Goal: Task Accomplishment & Management: Complete application form

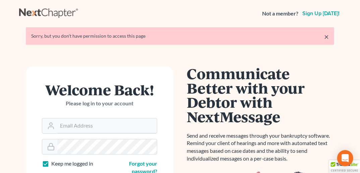
type input "doug@howardlawgroup.com"
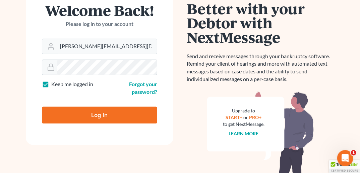
scroll to position [81, 0]
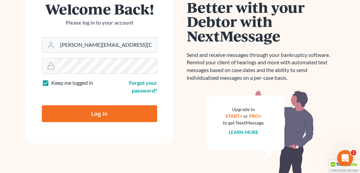
click at [99, 113] on input "Log In" at bounding box center [99, 113] width 115 height 17
type input "Thinking..."
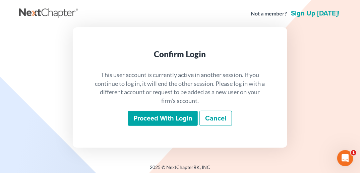
click at [154, 119] on input "Proceed with login" at bounding box center [163, 117] width 70 height 15
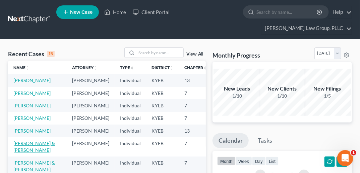
click at [26, 152] on link "[PERSON_NAME] & [PERSON_NAME]" at bounding box center [34, 146] width 42 height 12
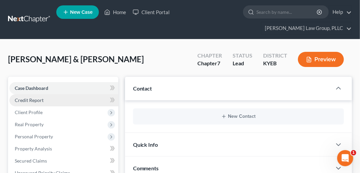
click at [39, 97] on span "Credit Report" at bounding box center [29, 100] width 29 height 6
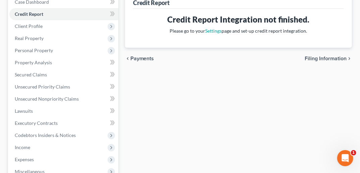
scroll to position [88, 0]
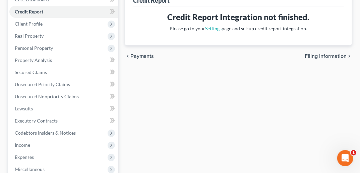
click at [317, 53] on span "Filing Information" at bounding box center [326, 55] width 42 height 5
select select "1"
select select "0"
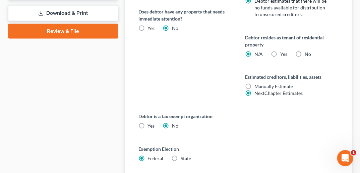
scroll to position [429, 0]
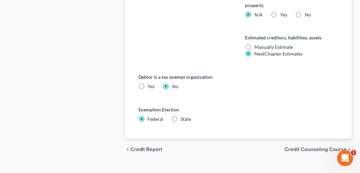
click at [315, 147] on span "Credit Counseling Course" at bounding box center [316, 149] width 62 height 5
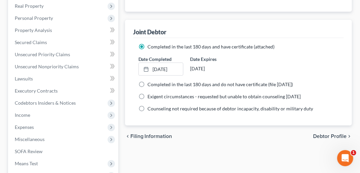
scroll to position [204, 0]
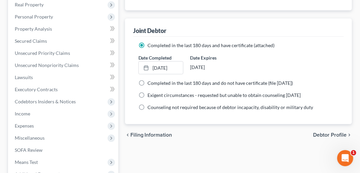
click at [335, 132] on span "Debtor Profile" at bounding box center [330, 134] width 34 height 5
select select "1"
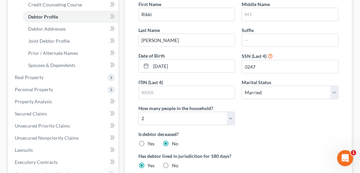
scroll to position [136, 0]
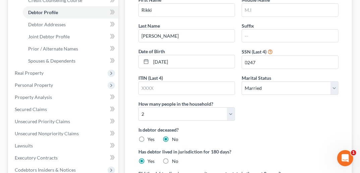
drag, startPoint x: 349, startPoint y: 101, endPoint x: 348, endPoint y: 111, distance: 9.5
click at [348, 109] on div "Debtor Profile First Name [PERSON_NAME] Middle Name Last Name [PERSON_NAME] Suf…" at bounding box center [238, 100] width 227 height 255
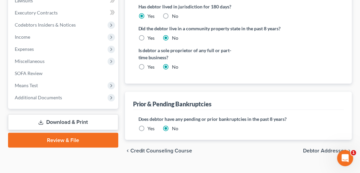
scroll to position [282, 0]
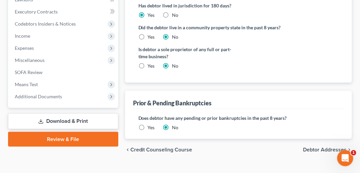
click at [323, 147] on span "Debtor Addresses" at bounding box center [325, 149] width 44 height 5
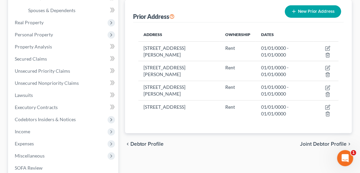
scroll to position [194, 0]
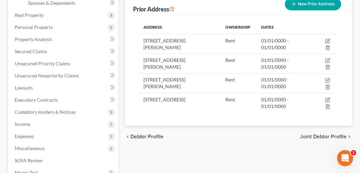
click at [330, 134] on span "Joint Debtor Profile" at bounding box center [323, 136] width 47 height 5
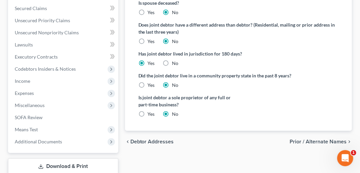
click at [345, 139] on span "Prior / Alternate Names" at bounding box center [318, 141] width 57 height 5
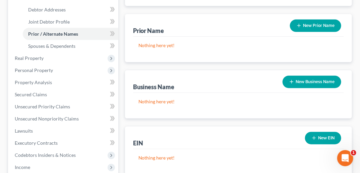
scroll to position [170, 0]
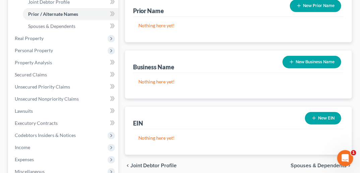
click at [313, 162] on span "Spouses & Dependents" at bounding box center [319, 164] width 56 height 5
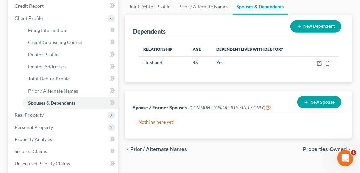
scroll to position [103, 0]
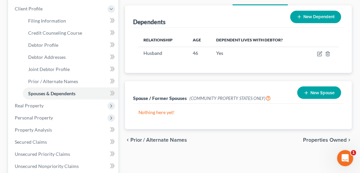
click at [336, 137] on span "Properties Owned" at bounding box center [325, 139] width 44 height 5
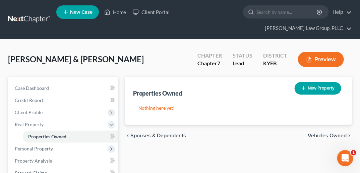
click at [336, 133] on span "Vehicles Owned" at bounding box center [327, 135] width 39 height 5
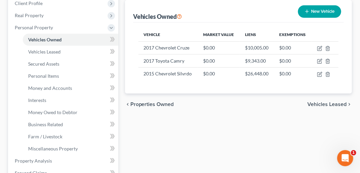
scroll to position [110, 0]
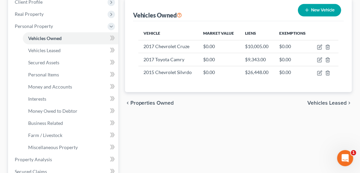
click at [341, 92] on div "chevron_left Properties Owned Vehicles Leased chevron_right" at bounding box center [238, 102] width 227 height 21
click at [341, 100] on span "Vehicles Leased" at bounding box center [327, 102] width 39 height 5
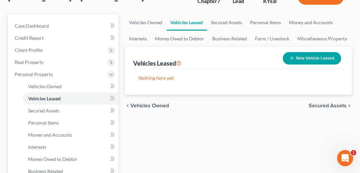
scroll to position [68, 0]
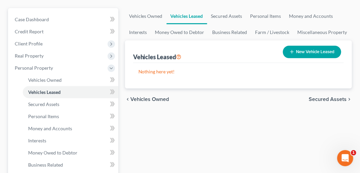
click at [328, 96] on span "Secured Assets" at bounding box center [328, 98] width 38 height 5
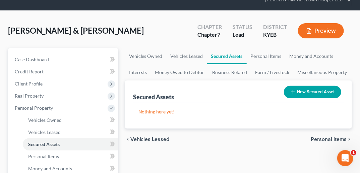
scroll to position [41, 0]
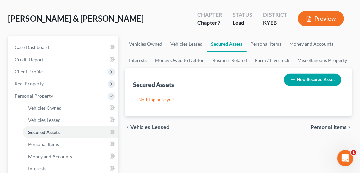
click at [334, 124] on span "Personal Items" at bounding box center [329, 126] width 36 height 5
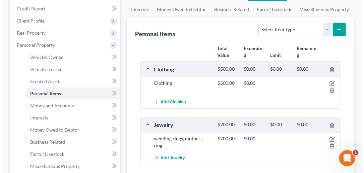
scroll to position [98, 0]
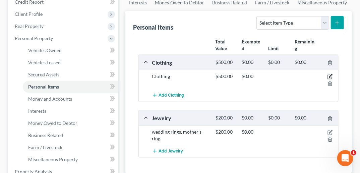
click at [331, 75] on icon "button" at bounding box center [331, 76] width 3 height 3
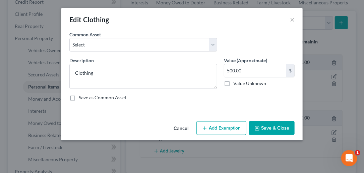
click at [220, 130] on button "Add Exemption" at bounding box center [222, 128] width 50 height 14
select select "2"
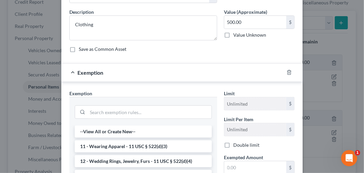
scroll to position [51, 0]
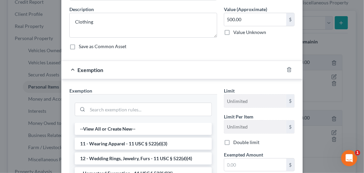
click at [193, 140] on li "11 - Wearing Apparel - 11 USC § 522(d)(3)" at bounding box center [143, 143] width 137 height 12
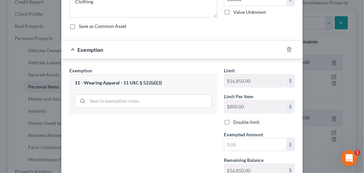
scroll to position [74, 0]
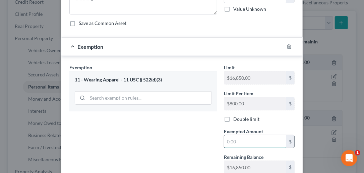
click at [228, 137] on input "text" at bounding box center [256, 141] width 62 height 13
type input "500.00"
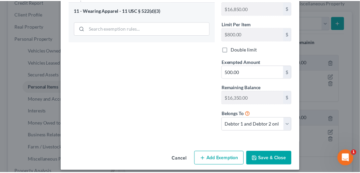
scroll to position [149, 0]
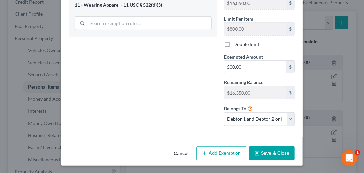
click at [280, 152] on button "Save & Close" at bounding box center [272, 153] width 46 height 14
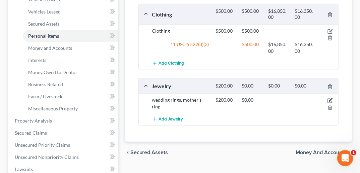
click at [331, 98] on icon "button" at bounding box center [330, 100] width 5 height 5
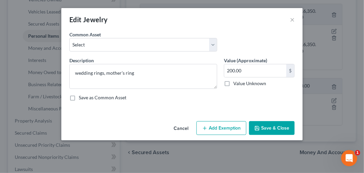
click at [213, 128] on button "Add Exemption" at bounding box center [222, 128] width 50 height 14
select select "2"
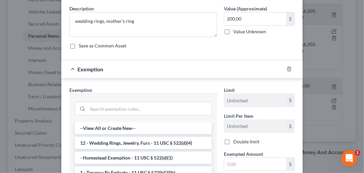
scroll to position [53, 0]
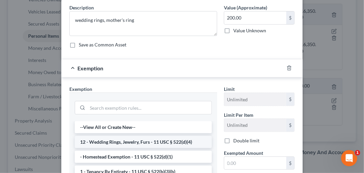
click at [187, 141] on li "12 - Wedding Rings, Jewelry, Furs - 11 USC § 522(d)(4)" at bounding box center [143, 142] width 137 height 12
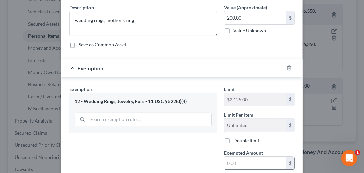
click at [233, 162] on input "text" at bounding box center [256, 162] width 62 height 13
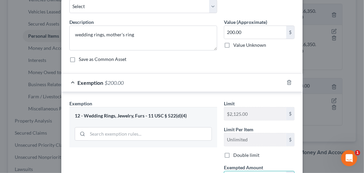
scroll to position [26, 0]
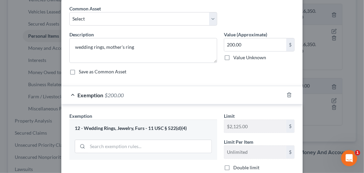
type input "200.00"
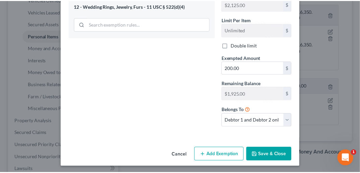
scroll to position [149, 0]
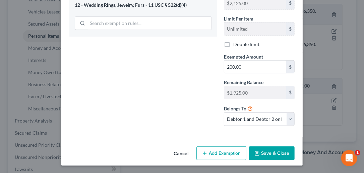
click at [273, 152] on button "Save & Close" at bounding box center [272, 153] width 46 height 14
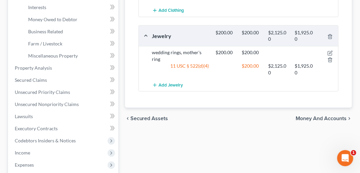
click at [334, 115] on span "Money and Accounts" at bounding box center [321, 117] width 51 height 5
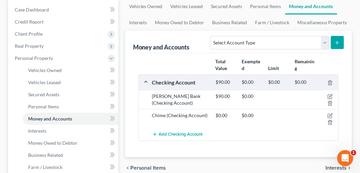
scroll to position [92, 0]
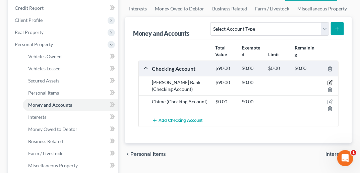
click at [329, 80] on icon "button" at bounding box center [330, 82] width 5 height 5
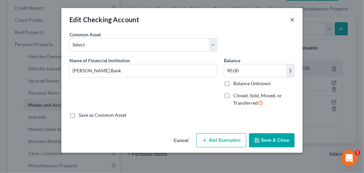
click at [294, 20] on button "×" at bounding box center [292, 19] width 5 height 8
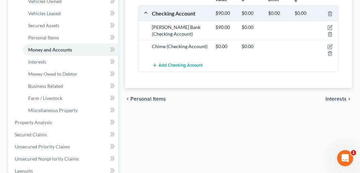
scroll to position [153, 0]
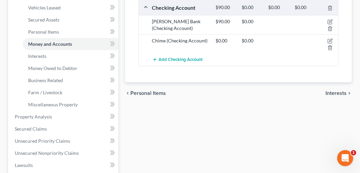
click at [346, 90] on span "Interests" at bounding box center [336, 92] width 21 height 5
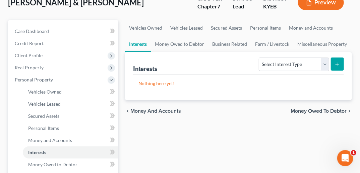
scroll to position [57, 0]
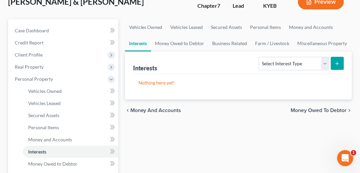
click at [338, 107] on span "Money Owed to Debtor" at bounding box center [319, 109] width 56 height 5
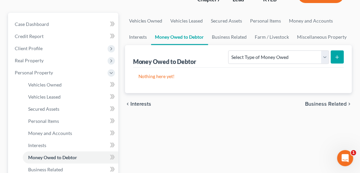
scroll to position [82, 0]
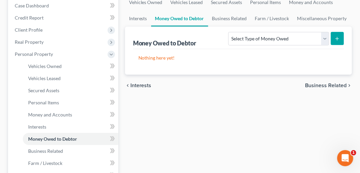
click at [344, 83] on span "Business Related" at bounding box center [326, 85] width 42 height 5
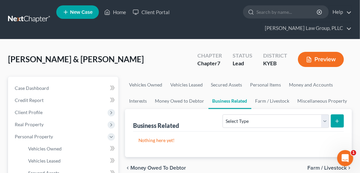
click at [326, 165] on span "Farm / Livestock" at bounding box center [327, 167] width 39 height 5
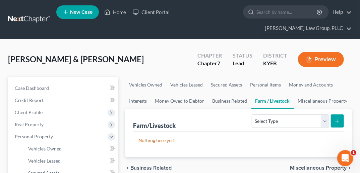
click at [329, 165] on span "Miscellaneous Property" at bounding box center [318, 167] width 57 height 5
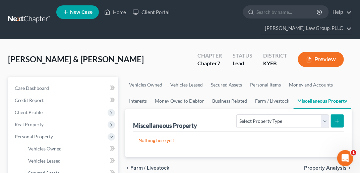
click at [329, 165] on span "Property Analysis" at bounding box center [325, 167] width 43 height 5
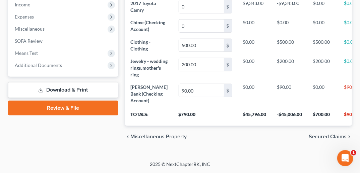
scroll to position [267, 0]
click at [328, 136] on span "Secured Claims" at bounding box center [328, 136] width 38 height 5
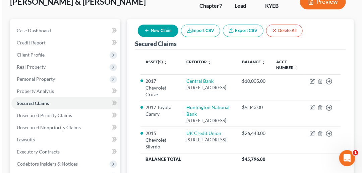
scroll to position [55, 0]
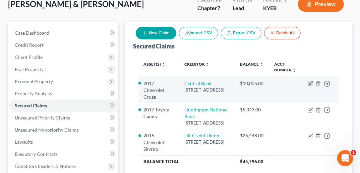
click at [309, 81] on icon "button" at bounding box center [310, 83] width 5 height 5
select select "18"
select select "2"
select select "0"
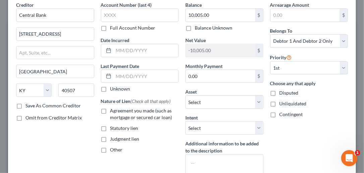
scroll to position [0, 0]
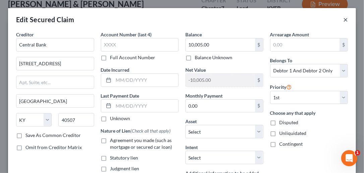
click at [344, 20] on button "×" at bounding box center [346, 19] width 5 height 8
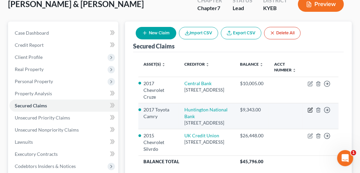
click at [309, 107] on icon "button" at bounding box center [310, 109] width 5 height 5
select select "36"
select select "4"
select select "2"
select select "0"
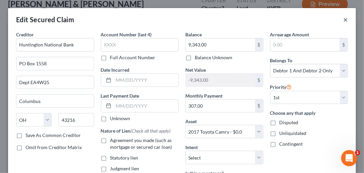
click at [344, 19] on button "×" at bounding box center [346, 19] width 5 height 8
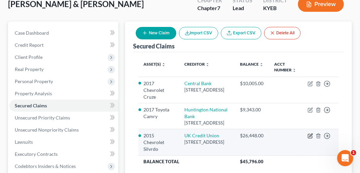
click at [310, 136] on icon "button" at bounding box center [311, 135] width 3 height 3
select select "18"
select select "6"
select select "2"
select select "0"
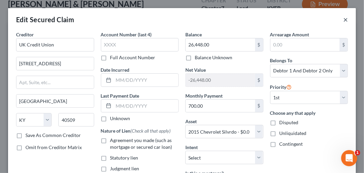
click at [344, 19] on button "×" at bounding box center [346, 19] width 5 height 8
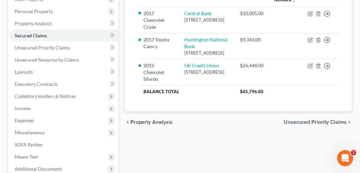
scroll to position [127, 0]
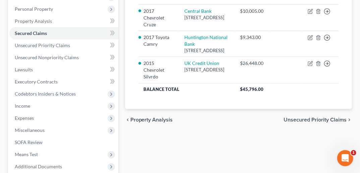
click at [332, 117] on span "Unsecured Priority Claims" at bounding box center [315, 119] width 63 height 5
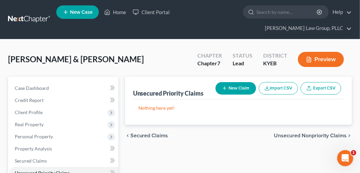
click at [326, 133] on span "Unsecured Nonpriority Claims" at bounding box center [310, 135] width 73 height 5
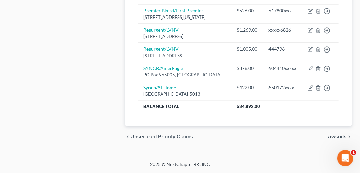
scroll to position [501, 0]
click at [330, 136] on span "Lawsuits" at bounding box center [336, 136] width 21 height 5
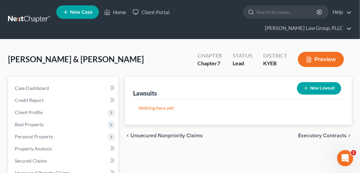
click at [338, 133] on span "Executory Contracts" at bounding box center [322, 135] width 49 height 5
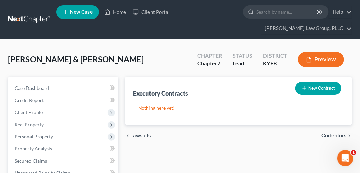
click at [338, 133] on span "Codebtors" at bounding box center [334, 135] width 25 height 5
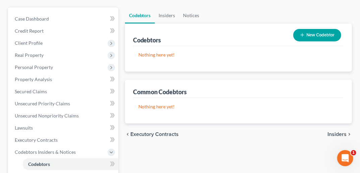
scroll to position [71, 0]
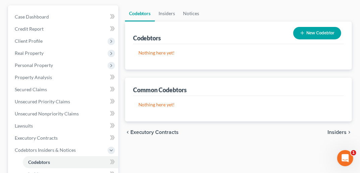
click at [341, 129] on span "Insiders" at bounding box center [337, 131] width 19 height 5
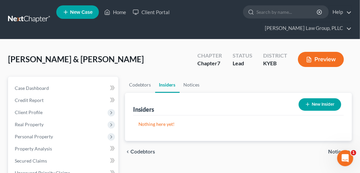
click at [339, 149] on span "Notices" at bounding box center [338, 151] width 18 height 5
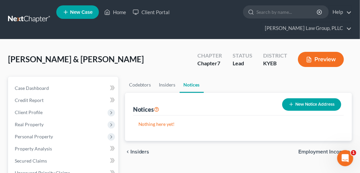
click at [339, 149] on span "Employment Income" at bounding box center [323, 151] width 48 height 5
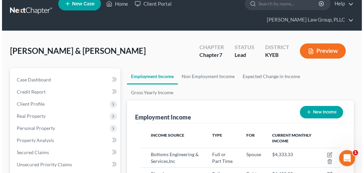
scroll to position [4, 0]
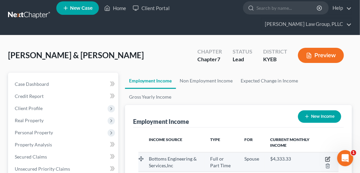
click at [327, 156] on icon "button" at bounding box center [328, 158] width 5 height 5
select select "0"
select select "18"
select select "3"
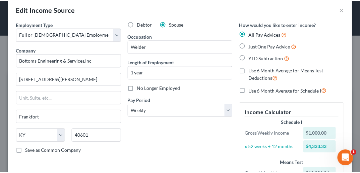
scroll to position [0, 0]
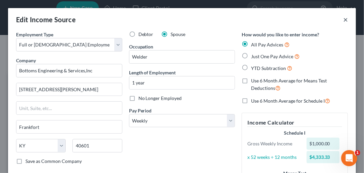
click at [344, 18] on button "×" at bounding box center [346, 19] width 5 height 8
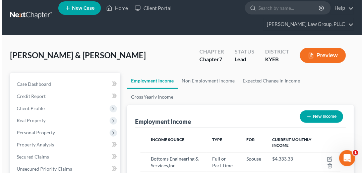
scroll to position [335515, 335402]
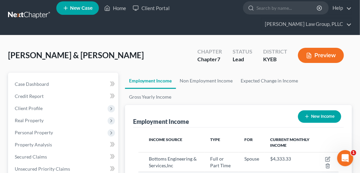
select select "0"
select select "18"
select select "1"
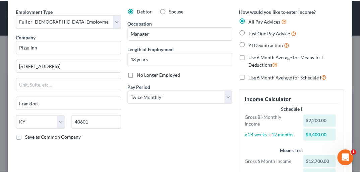
scroll to position [0, 0]
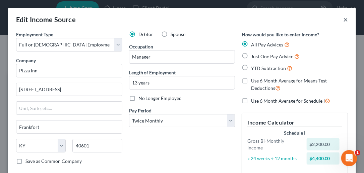
click at [344, 19] on button "×" at bounding box center [346, 19] width 5 height 8
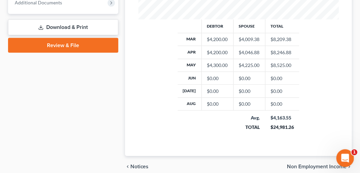
scroll to position [340, 0]
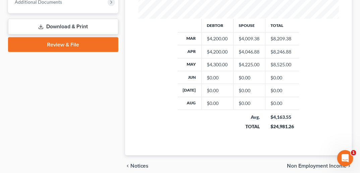
click at [301, 163] on span "Non Employment Income" at bounding box center [317, 165] width 60 height 5
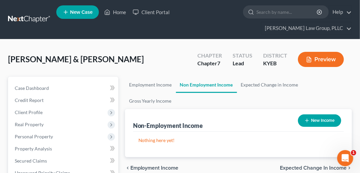
click at [304, 165] on span "Expected Change in Income" at bounding box center [313, 167] width 67 height 5
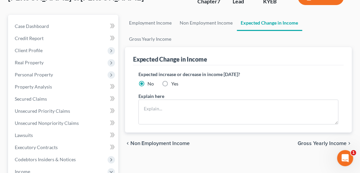
scroll to position [62, 0]
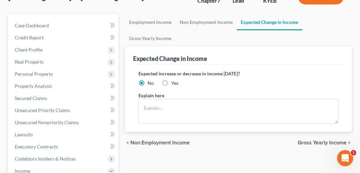
click at [337, 140] on span "Gross Yearly Income" at bounding box center [322, 142] width 49 height 5
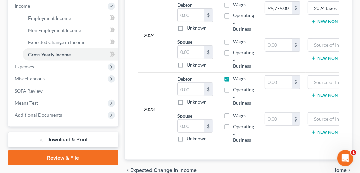
scroll to position [236, 0]
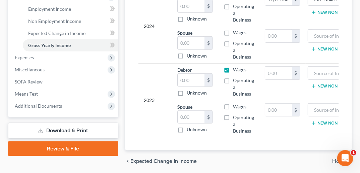
click at [336, 158] on span "Home" at bounding box center [340, 160] width 14 height 5
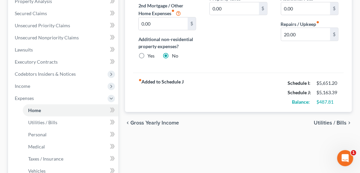
click at [344, 120] on span "Utilities / Bills" at bounding box center [330, 122] width 33 height 5
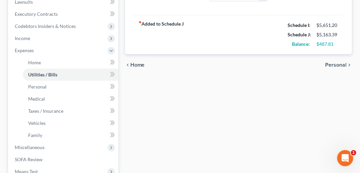
scroll to position [196, 0]
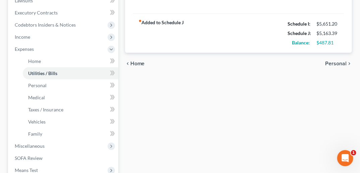
click at [348, 61] on icon "chevron_right" at bounding box center [349, 63] width 5 height 5
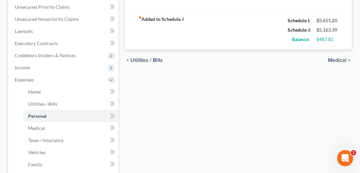
scroll to position [169, 0]
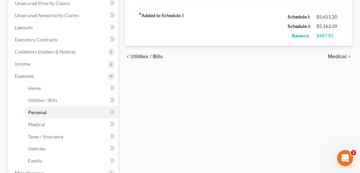
click at [343, 54] on span "Medical" at bounding box center [337, 56] width 19 height 5
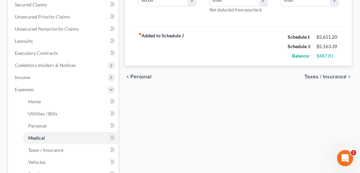
click at [343, 74] on span "Taxes / Insurance" at bounding box center [326, 76] width 42 height 5
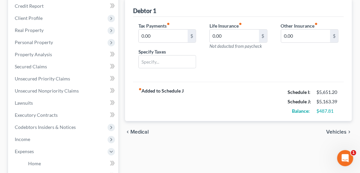
scroll to position [95, 0]
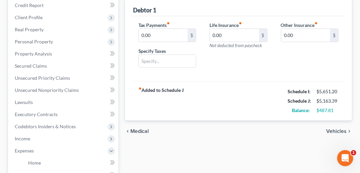
click at [345, 128] on span "Vehicles" at bounding box center [337, 130] width 20 height 5
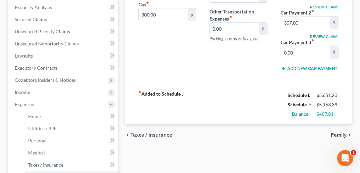
click at [348, 132] on icon "chevron_right" at bounding box center [349, 134] width 5 height 5
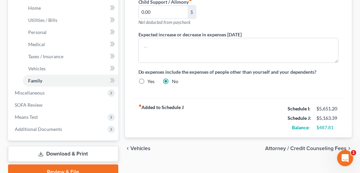
click at [314, 145] on span "Attorney / Credit Counseling Fees" at bounding box center [306, 147] width 82 height 5
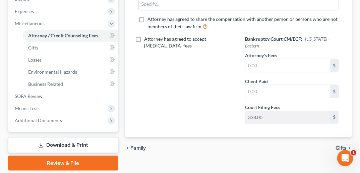
scroll to position [238, 0]
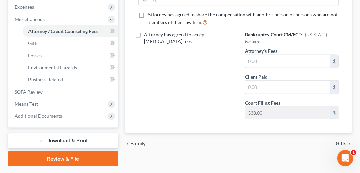
click at [343, 141] on span "Gifts" at bounding box center [341, 143] width 11 height 5
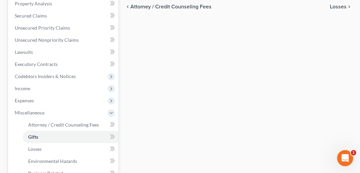
scroll to position [4, 0]
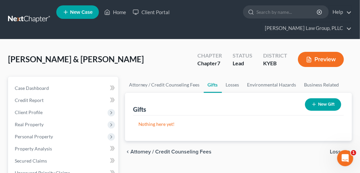
click at [345, 149] on span "Losses" at bounding box center [338, 151] width 17 height 5
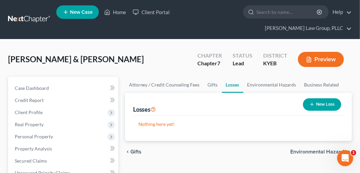
click at [345, 149] on span "Environmental Hazards" at bounding box center [319, 151] width 56 height 5
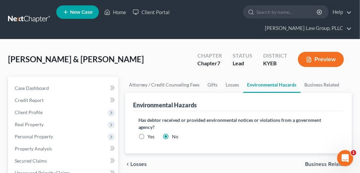
click at [329, 161] on span "Business Related" at bounding box center [326, 163] width 42 height 5
